Goal: Register for event/course

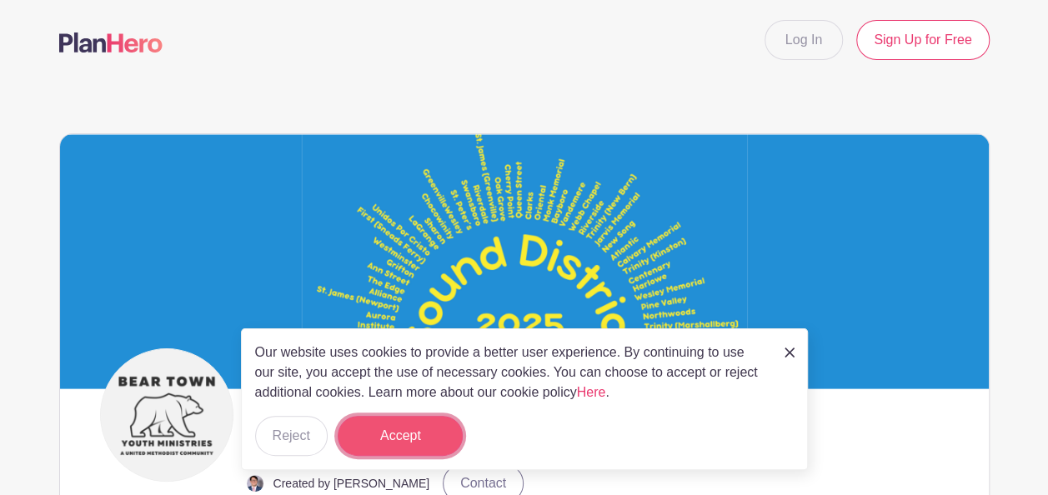
click at [413, 433] on button "Accept" at bounding box center [400, 436] width 125 height 40
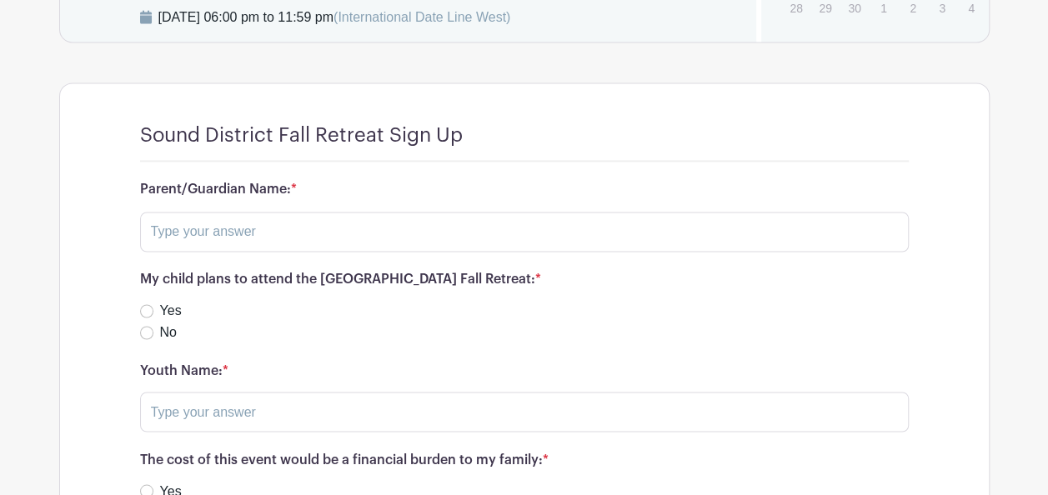
scroll to position [1237, 0]
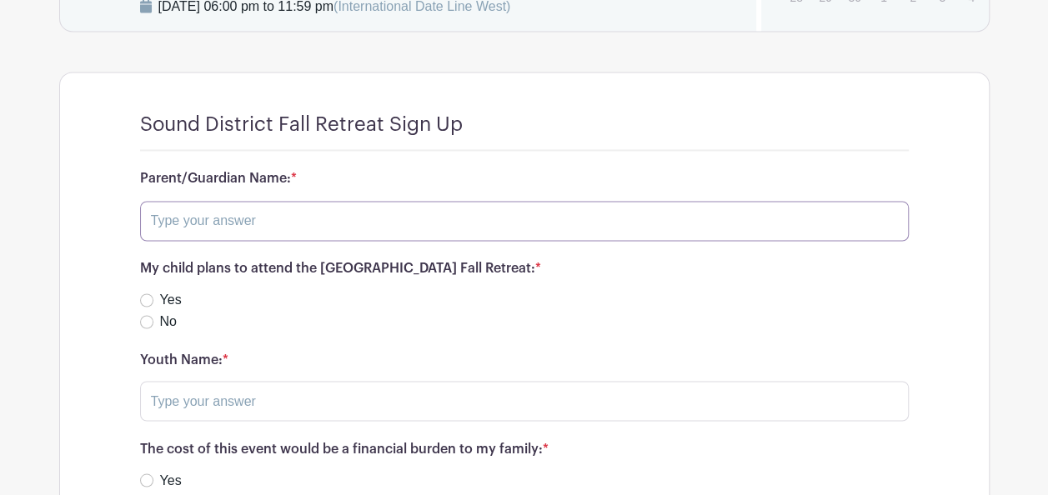
click at [378, 201] on input "text" at bounding box center [524, 221] width 769 height 40
type input "[PERSON_NAME]"
click at [149, 293] on input "Yes" at bounding box center [146, 299] width 13 height 13
radio input "true"
click at [232, 382] on input "text" at bounding box center [524, 401] width 769 height 40
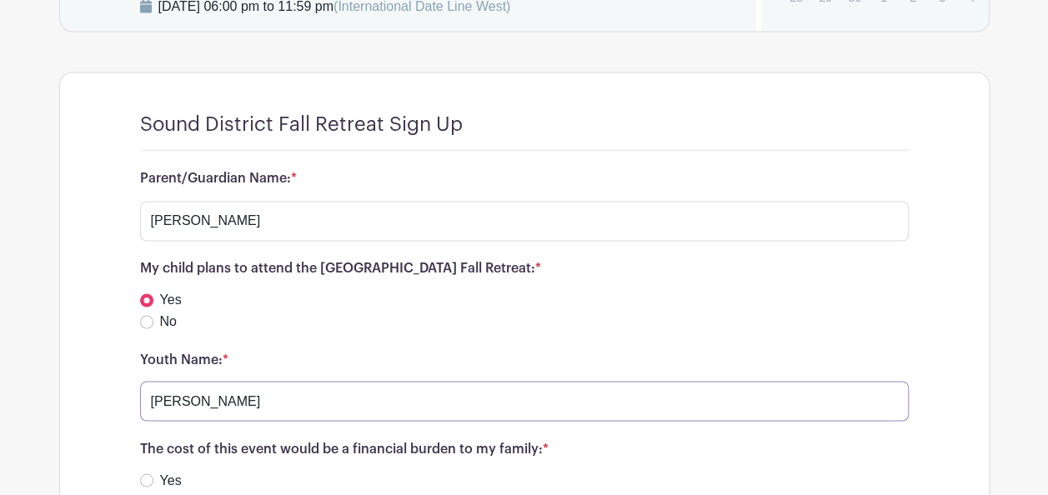
type input "[PERSON_NAME]"
click at [148, 494] on input "No" at bounding box center [146, 501] width 13 height 13
radio input "true"
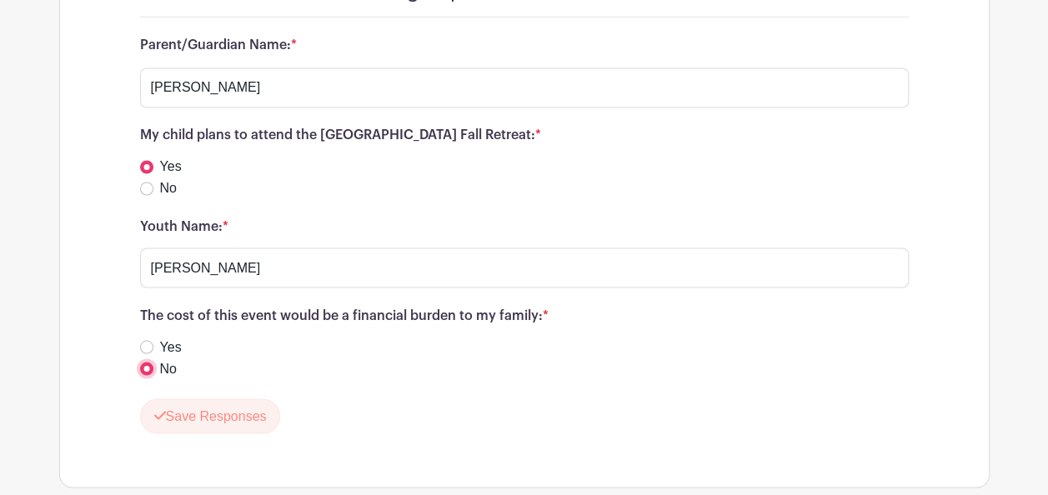
scroll to position [1404, 0]
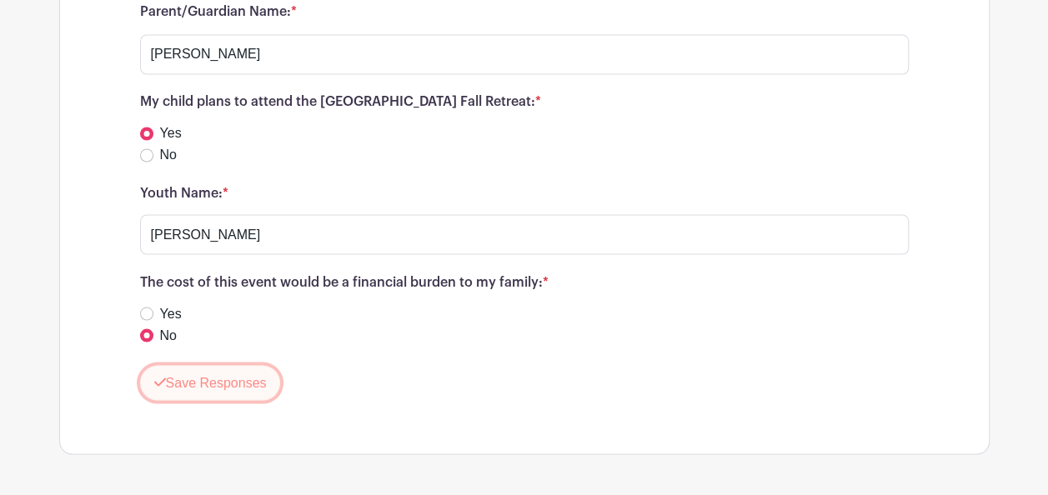
click at [233, 365] on button "Save Responses" at bounding box center [210, 382] width 141 height 35
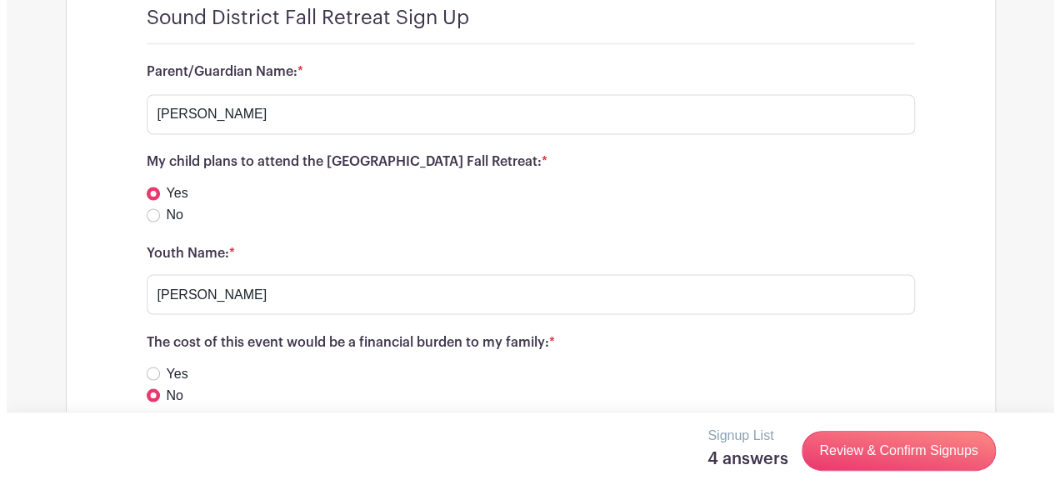
scroll to position [1394, 0]
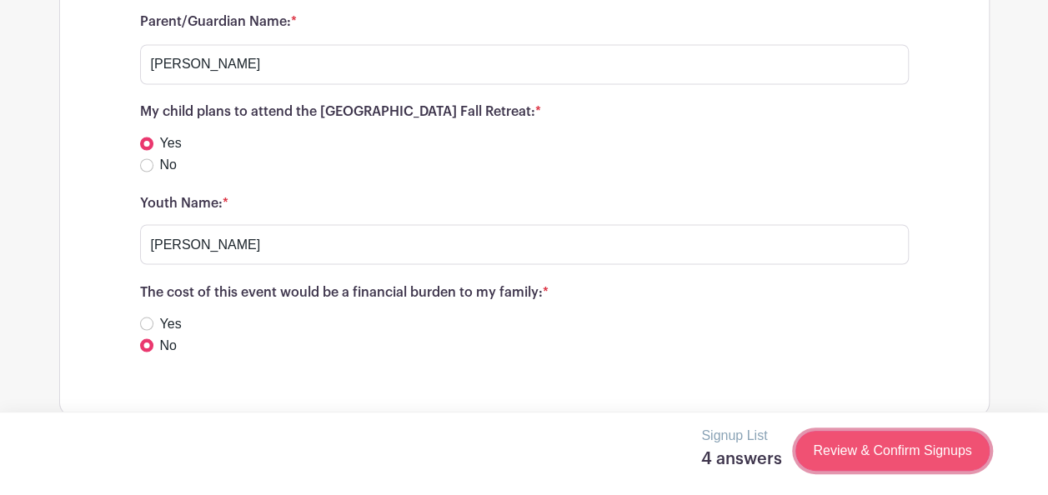
click at [894, 453] on link "Review & Confirm Signups" at bounding box center [891, 451] width 193 height 40
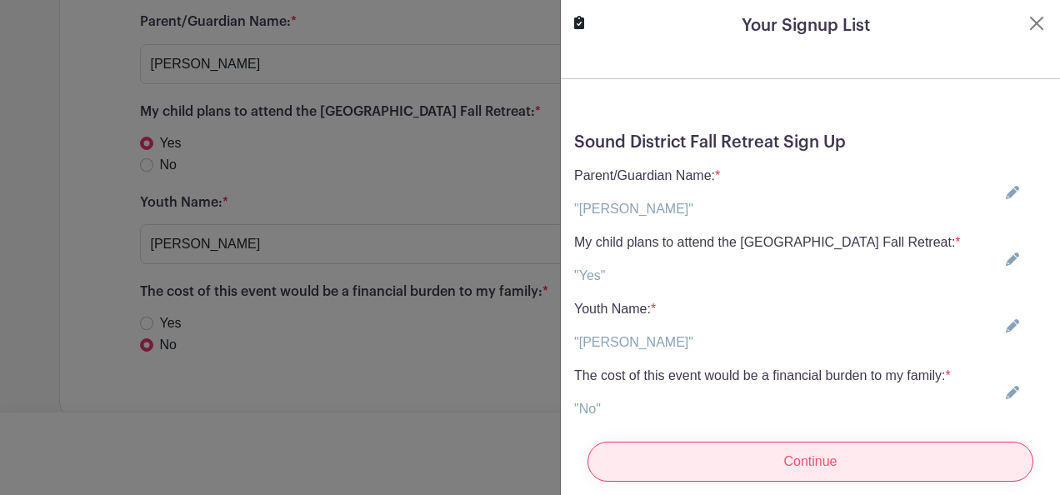
click at [779, 446] on input "Continue" at bounding box center [811, 462] width 446 height 40
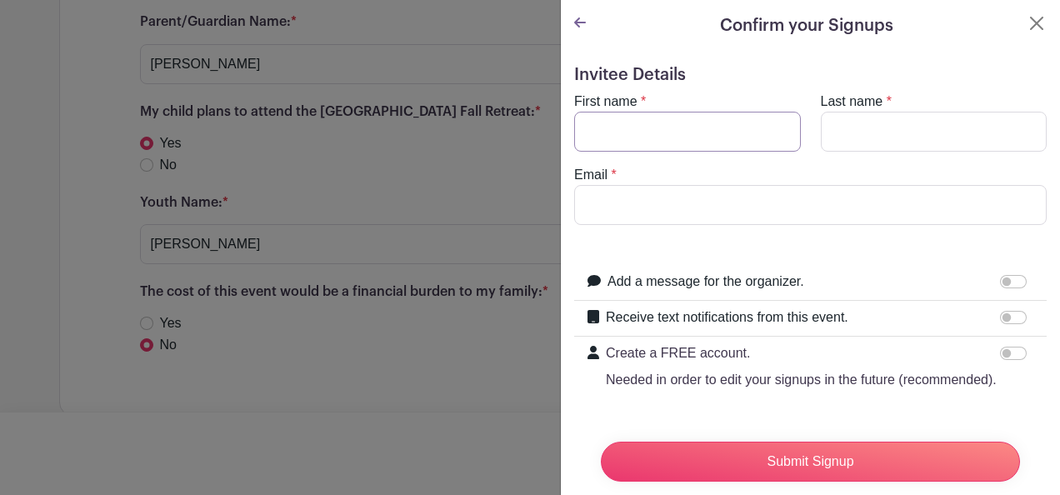
click at [700, 137] on input "First name" at bounding box center [687, 132] width 227 height 40
type input "[PERSON_NAME]"
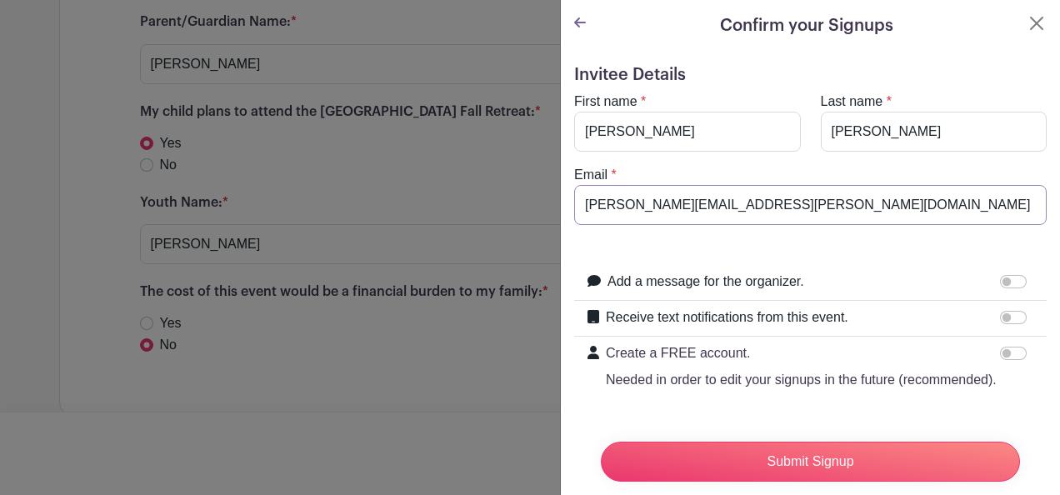
drag, startPoint x: 795, startPoint y: 203, endPoint x: 544, endPoint y: 215, distance: 251.2
click at [544, 416] on div "Signup List 4 answers Review & Confirm Signups Confirm your Signups Invitee Det…" at bounding box center [524, 416] width 930 height 0
type input "[EMAIL_ADDRESS][DOMAIN_NAME]"
click at [932, 253] on form "Invitee Details First name * [PERSON_NAME] Last name * [PERSON_NAME] Email * [E…" at bounding box center [810, 284] width 473 height 438
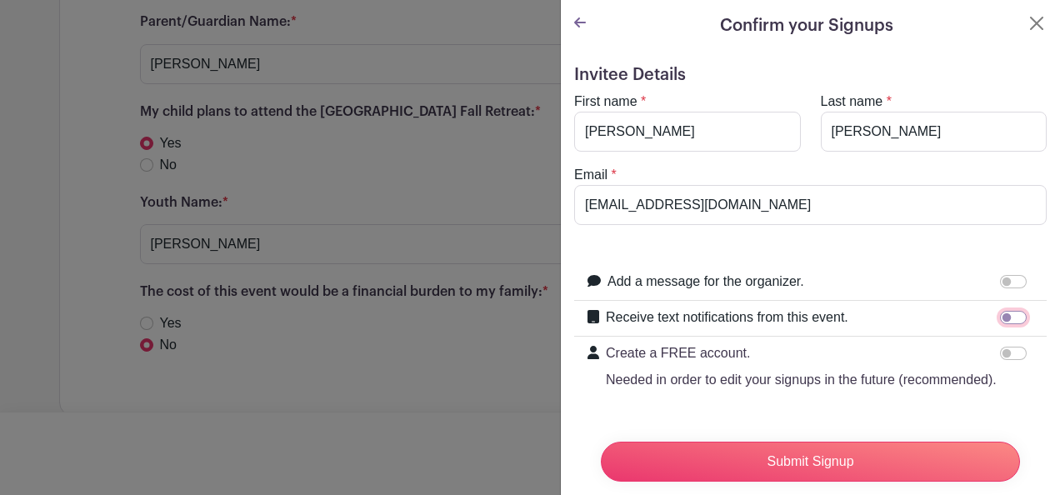
click at [1000, 317] on input "Receive text notifications from this event." at bounding box center [1013, 317] width 27 height 13
checkbox input "true"
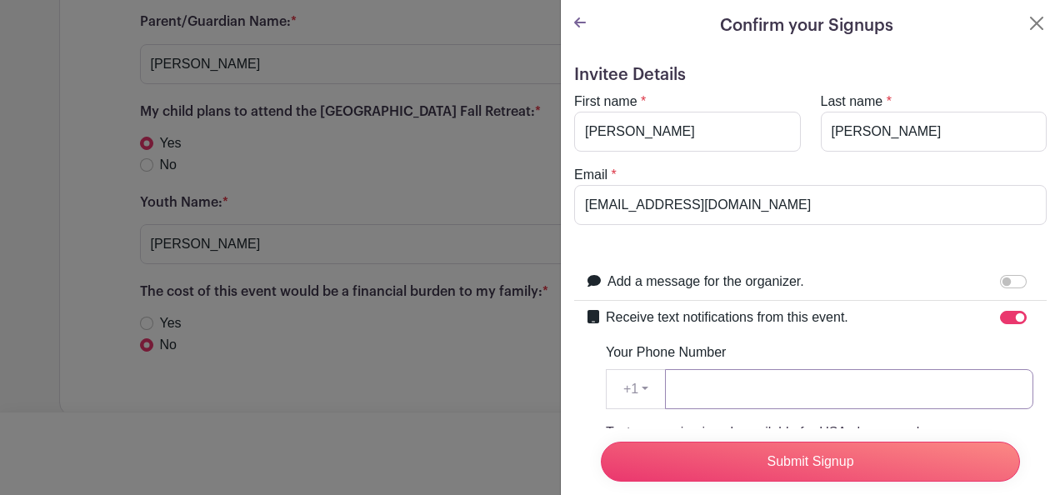
click at [867, 392] on input "Your Phone Number" at bounding box center [849, 389] width 368 height 40
type input "2524692523"
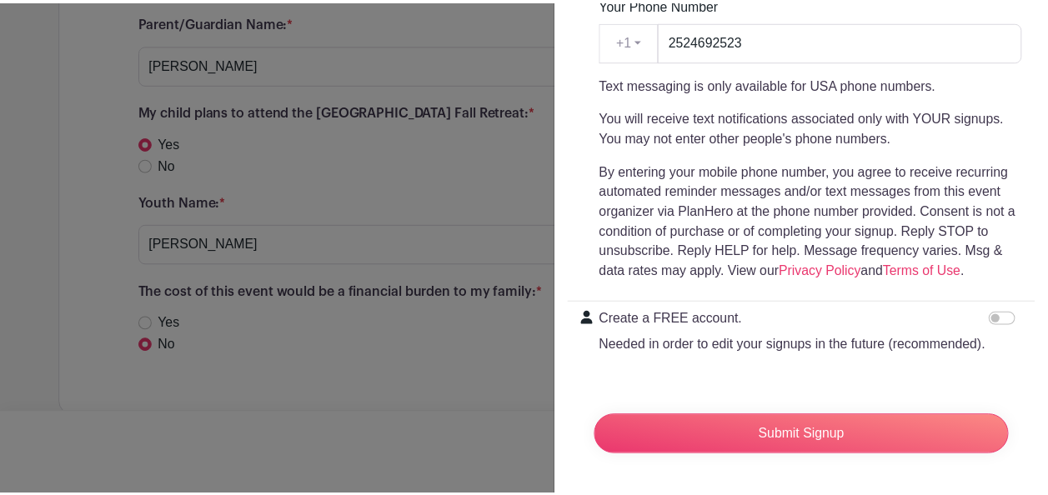
scroll to position [378, 0]
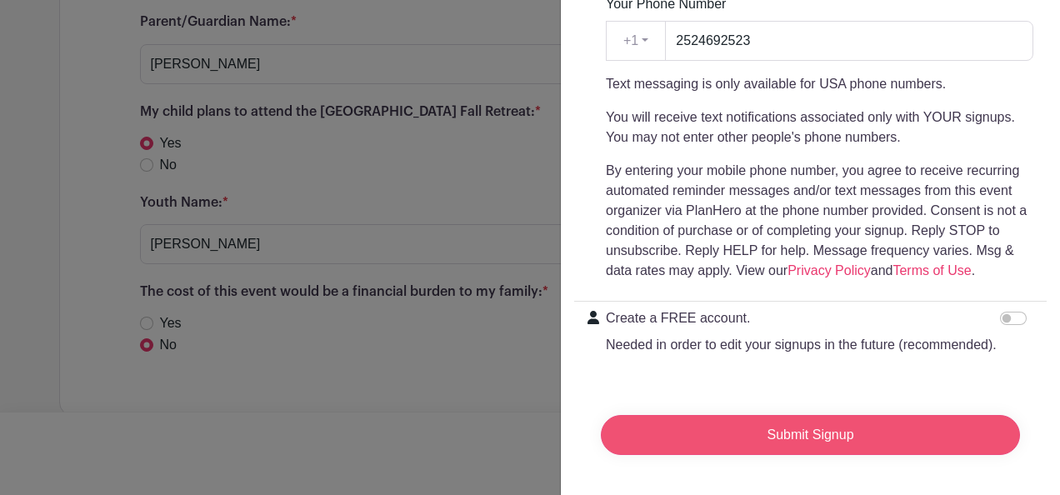
click at [877, 420] on input "Submit Signup" at bounding box center [810, 435] width 419 height 40
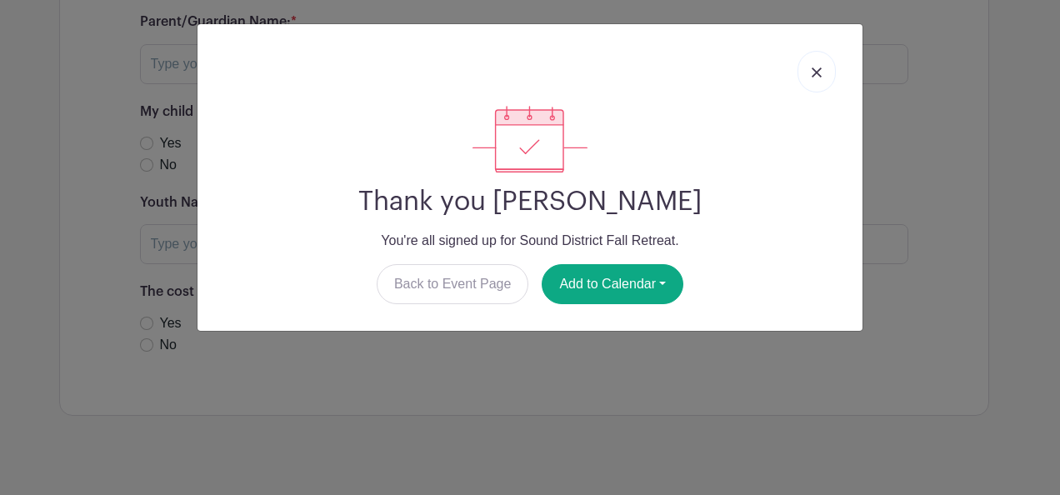
click at [817, 75] on img at bounding box center [817, 73] width 10 height 10
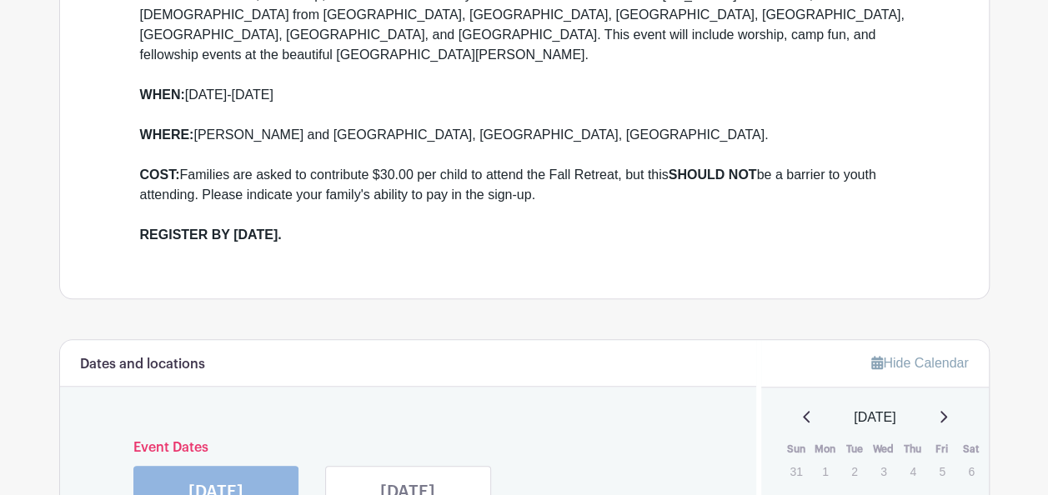
scroll to position [297, 0]
